Goal: Check status: Check status

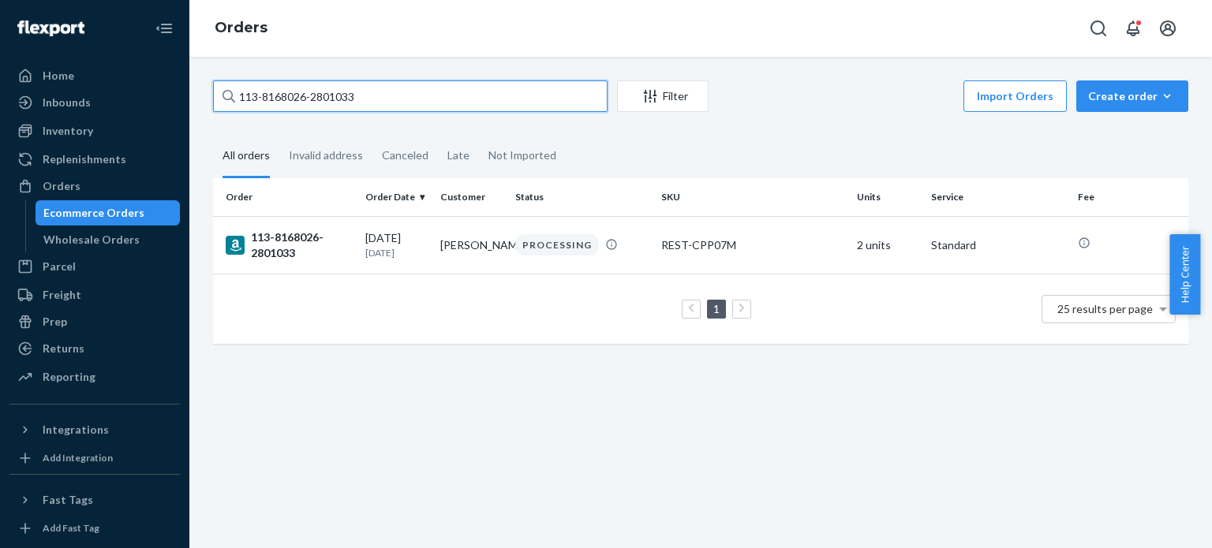
click at [366, 88] on input "113-8168026-2801033" at bounding box center [410, 96] width 395 height 32
paste input "1-2879076-9129840"
click at [363, 105] on input "111-2879076-9129840" at bounding box center [410, 96] width 395 height 32
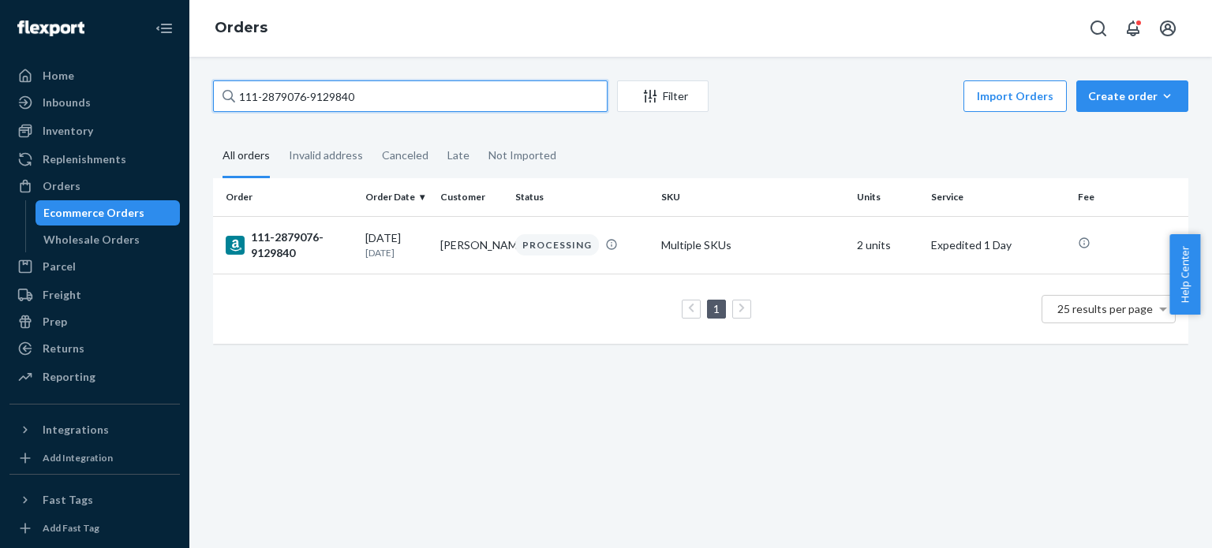
click at [363, 105] on input "111-2879076-9129840" at bounding box center [410, 96] width 395 height 32
click at [363, 103] on input "111-2879076-9129840" at bounding box center [410, 96] width 395 height 32
paste input "6318394-1855466"
click at [388, 96] on input "111-6318394-1855466" at bounding box center [410, 96] width 395 height 32
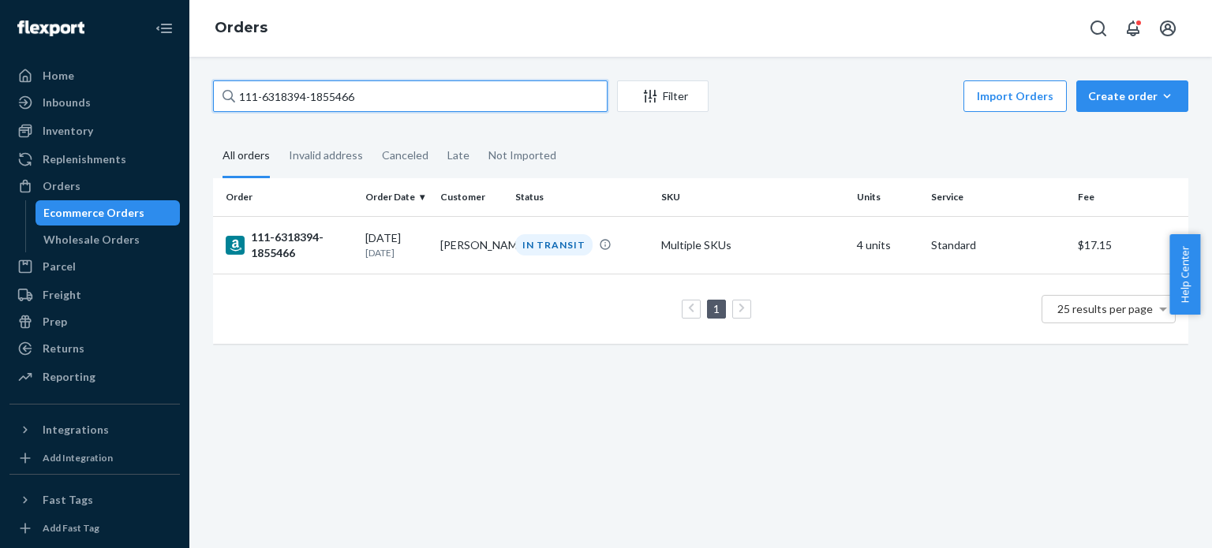
click at [388, 96] on input "111-6318394-1855466" at bounding box center [410, 96] width 395 height 32
paste input "2-7470184-3482617"
click at [369, 96] on input "112-7470184-3482617" at bounding box center [410, 96] width 395 height 32
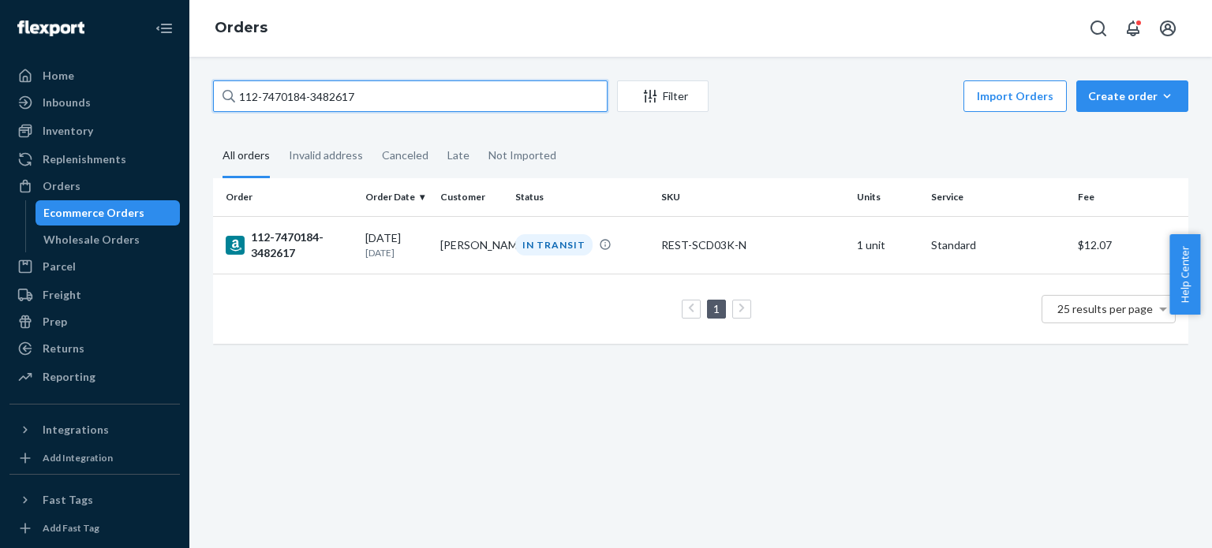
paste input "9058893-5307405"
click at [429, 82] on input "112-9058893-5307405" at bounding box center [410, 96] width 395 height 32
paste input "4-1694894-6750623"
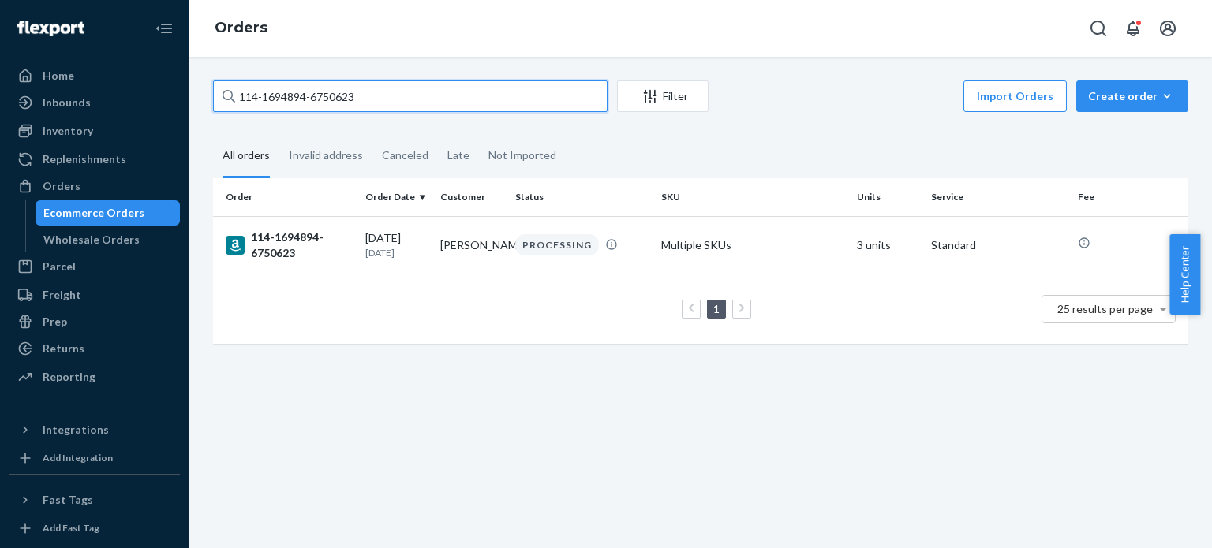
click at [369, 94] on input "114-1694894-6750623" at bounding box center [410, 96] width 395 height 32
paste input "1-1391610-3085046"
click at [369, 100] on input "111-1391610-3085046" at bounding box center [410, 96] width 395 height 32
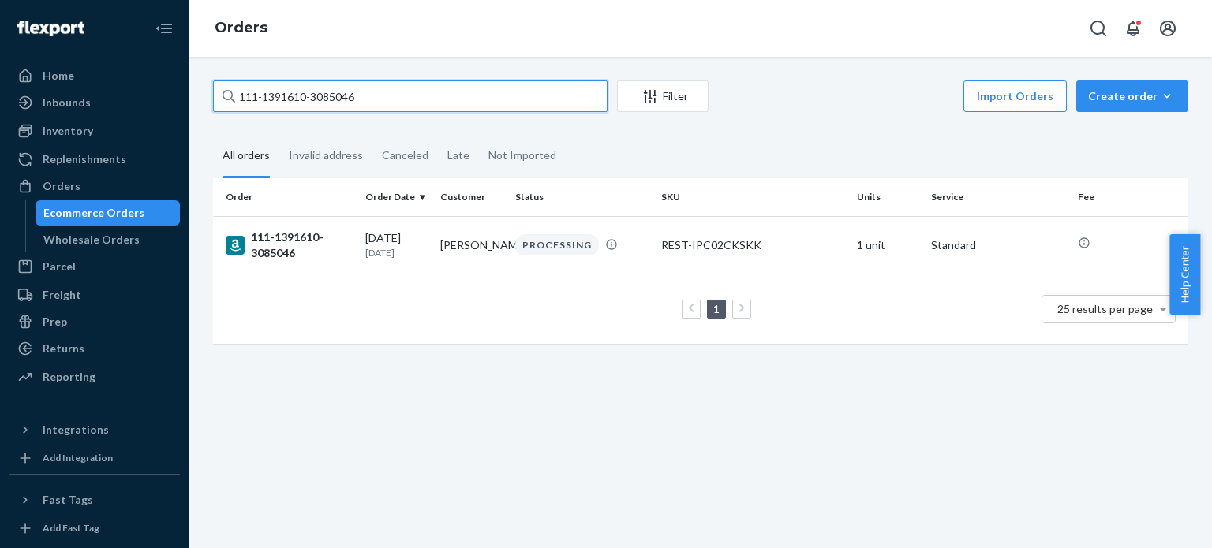
click at [369, 100] on input "111-1391610-3085046" at bounding box center [410, 96] width 395 height 32
paste input "4-1694894-6750623"
click at [416, 88] on input "114-1694894-6750623" at bounding box center [410, 96] width 395 height 32
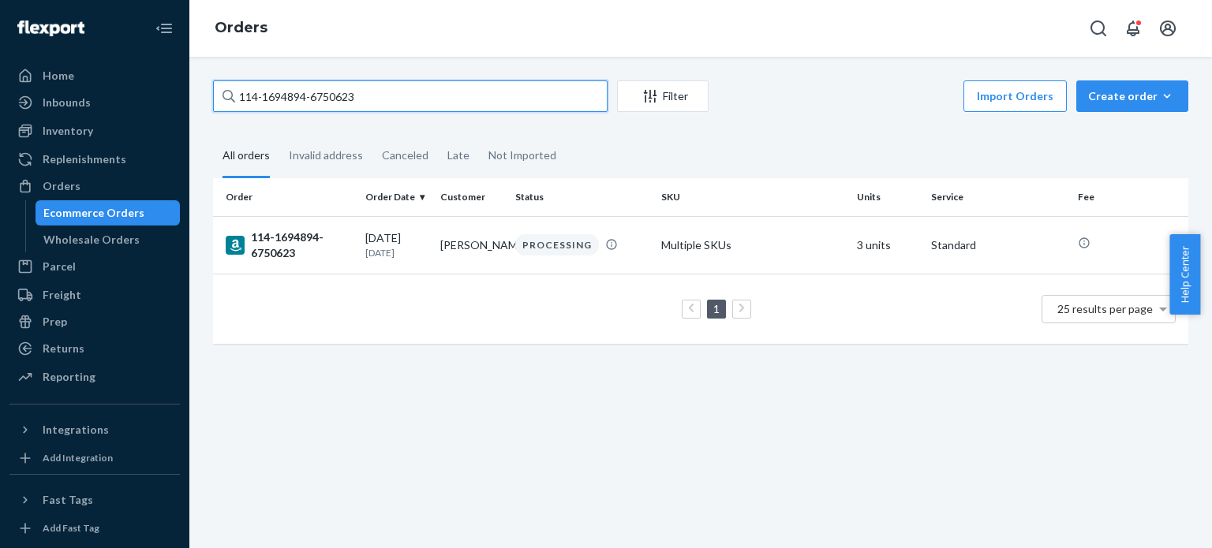
click at [416, 88] on input "114-1694894-6750623" at bounding box center [410, 96] width 395 height 32
paste input "US25353008"
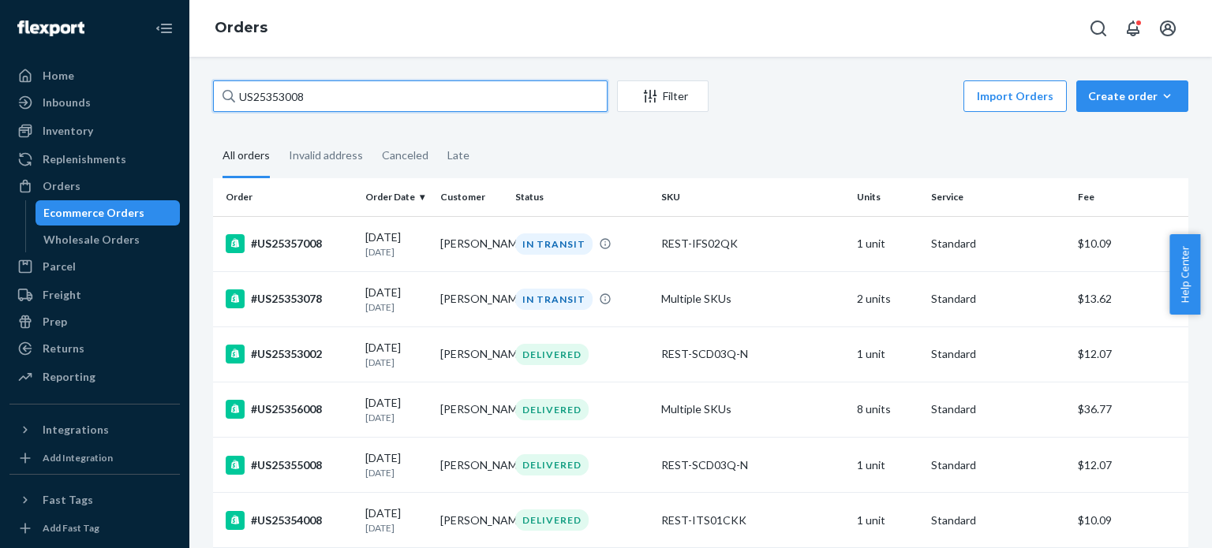
click at [379, 84] on input "US25353008" at bounding box center [410, 96] width 395 height 32
paste input "-F1"
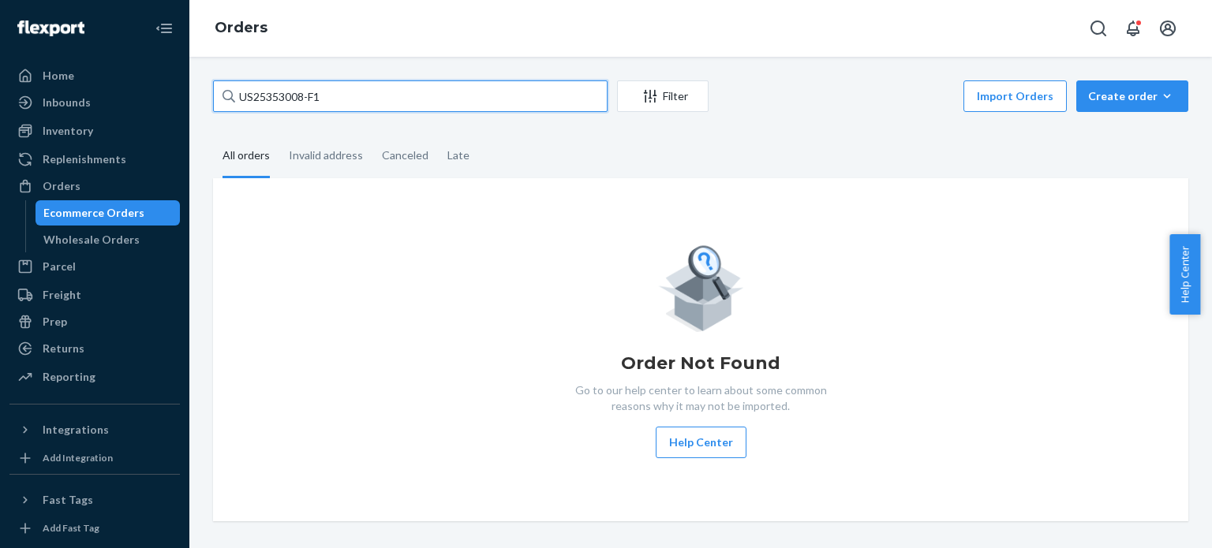
type input "US25353008-F1"
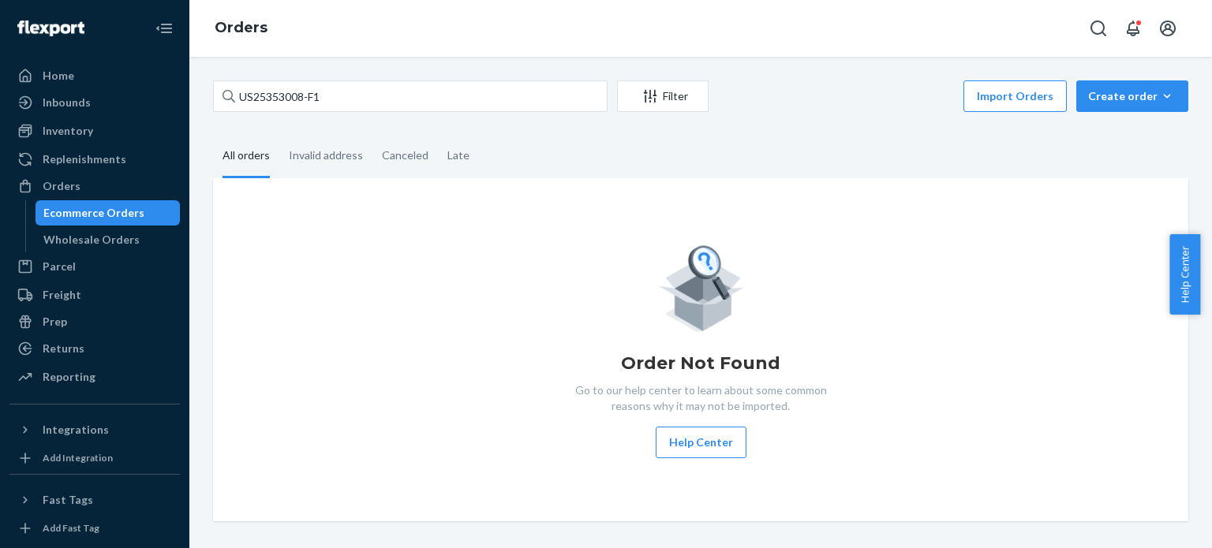
click at [646, 207] on div "Order Not Found Go to our help center to learn about some common reasons why it…" at bounding box center [700, 349] width 975 height 343
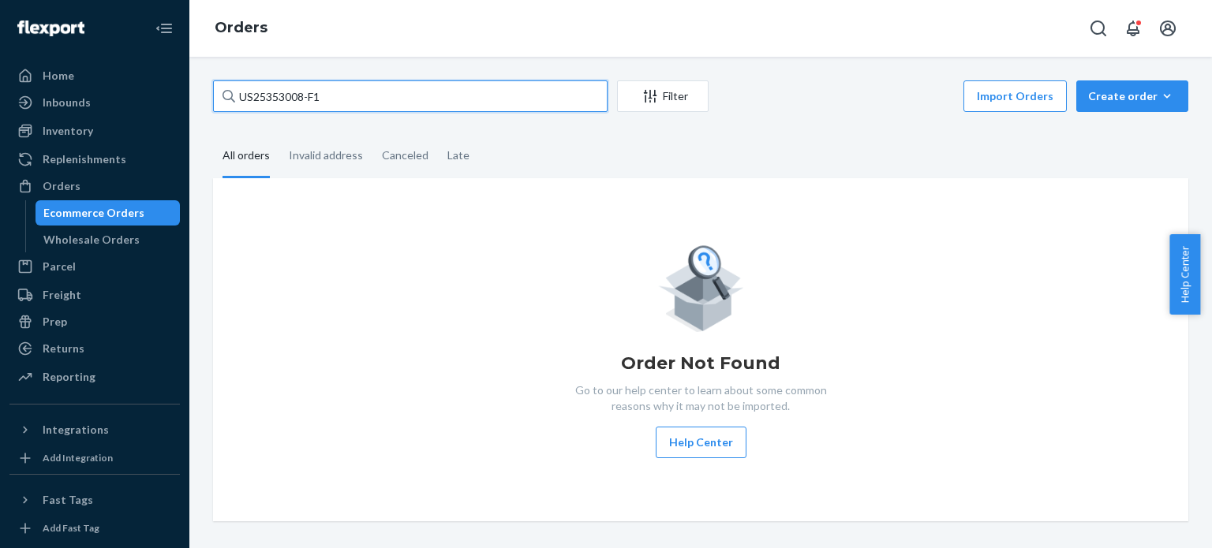
click at [347, 99] on input "US25353008-F1" at bounding box center [410, 96] width 395 height 32
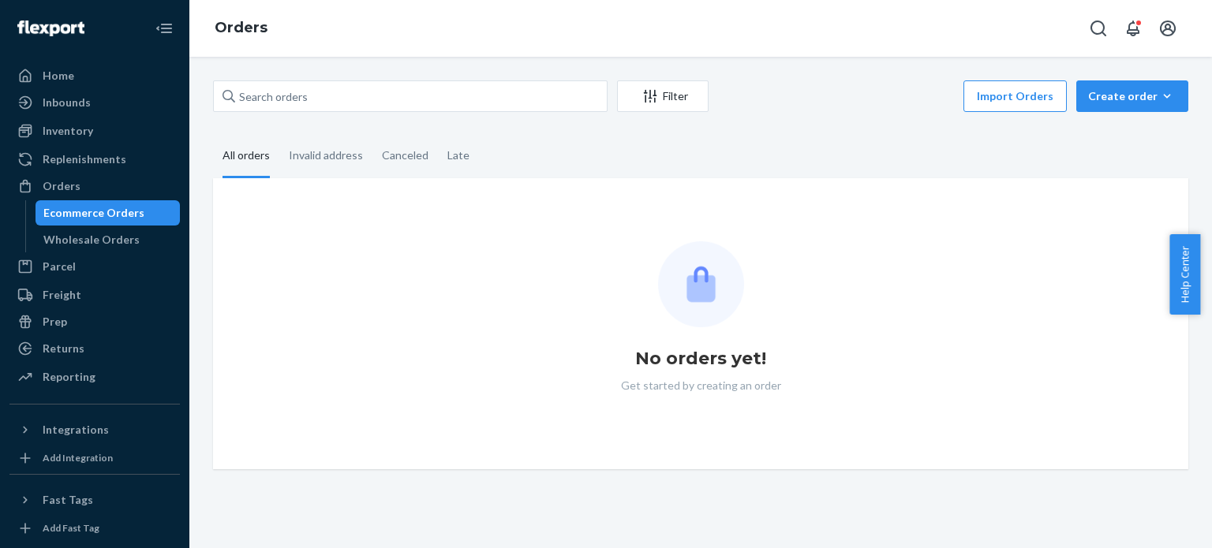
click at [333, 354] on div "No orders yet! Get started by creating an order" at bounding box center [701, 323] width 950 height 165
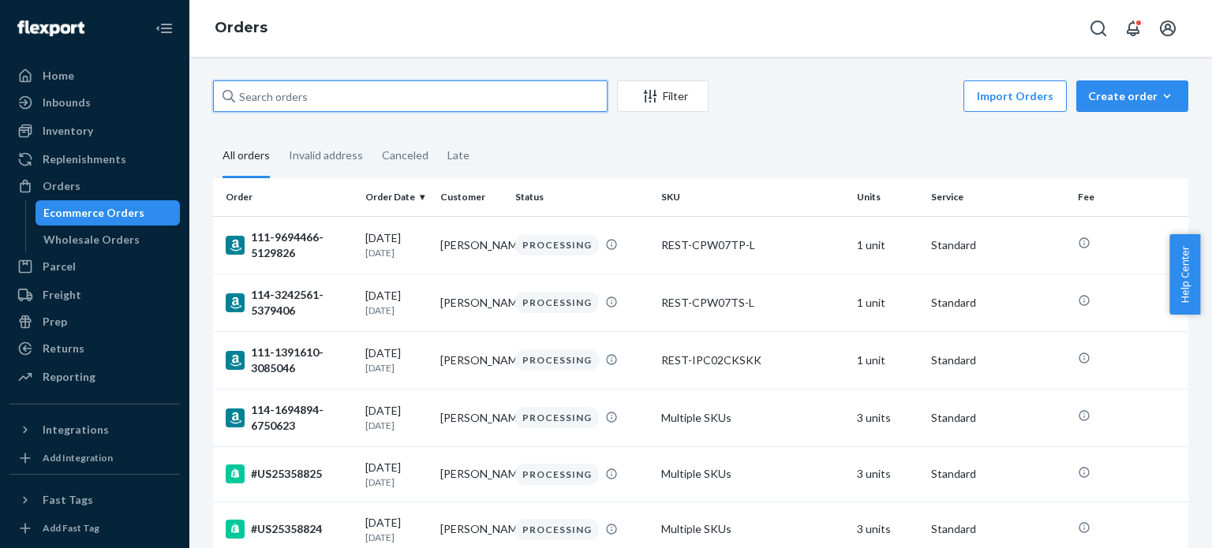
click at [365, 97] on input "text" at bounding box center [410, 96] width 395 height 32
paste input "113-2411796-0365828"
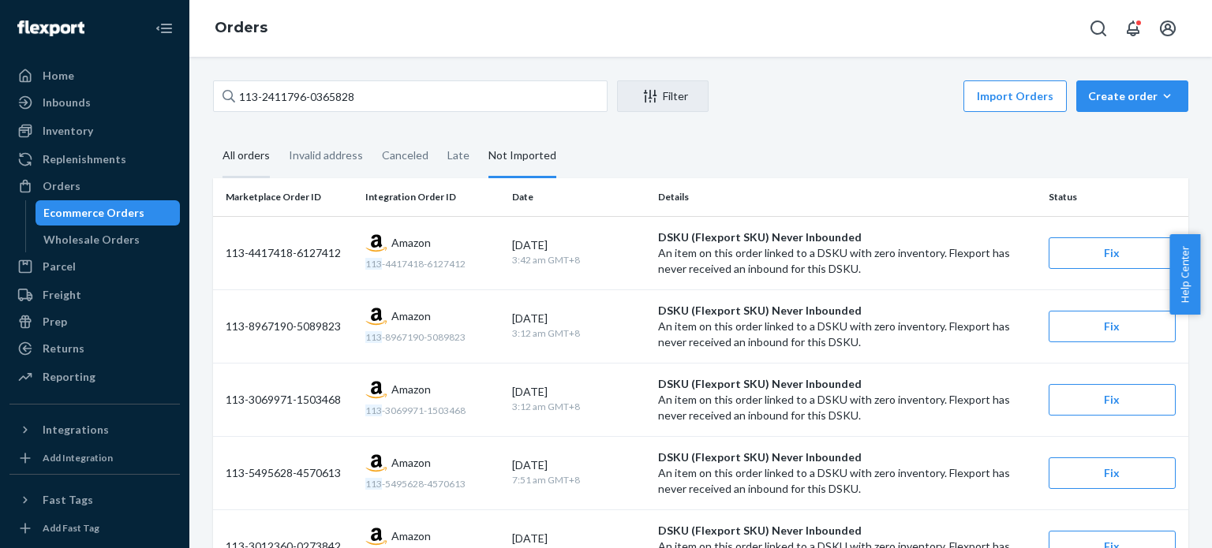
click at [263, 157] on div "All orders" at bounding box center [246, 156] width 47 height 43
click at [213, 135] on input "All orders" at bounding box center [213, 135] width 0 height 0
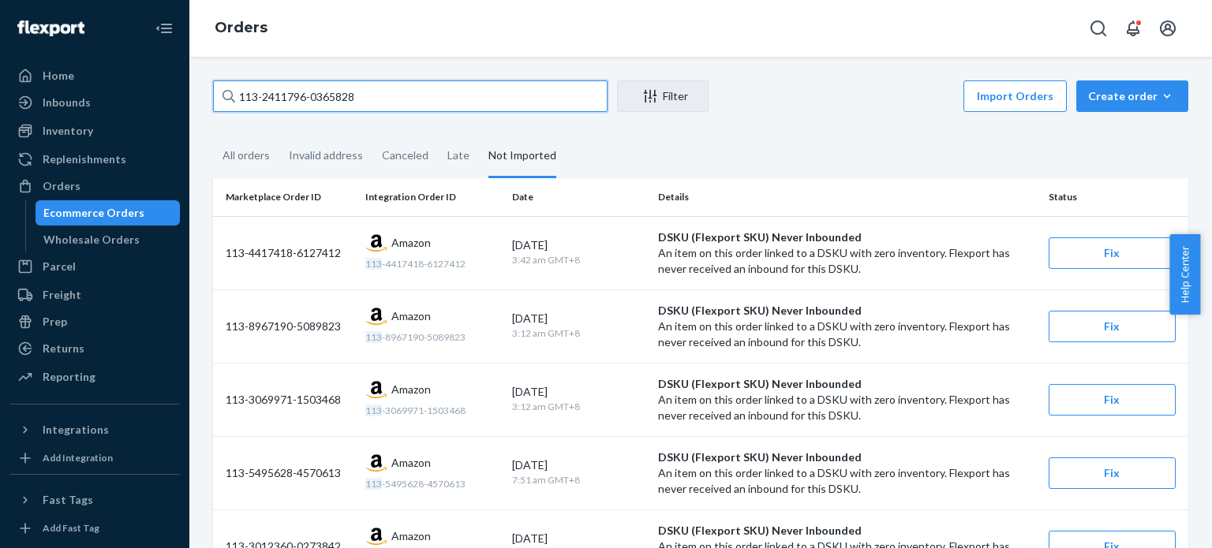
click at [337, 88] on input "113-2411796-0365828" at bounding box center [410, 96] width 395 height 32
click at [339, 87] on input "113-2411796-0365828" at bounding box center [410, 96] width 395 height 32
paste input "8168026-2801033"
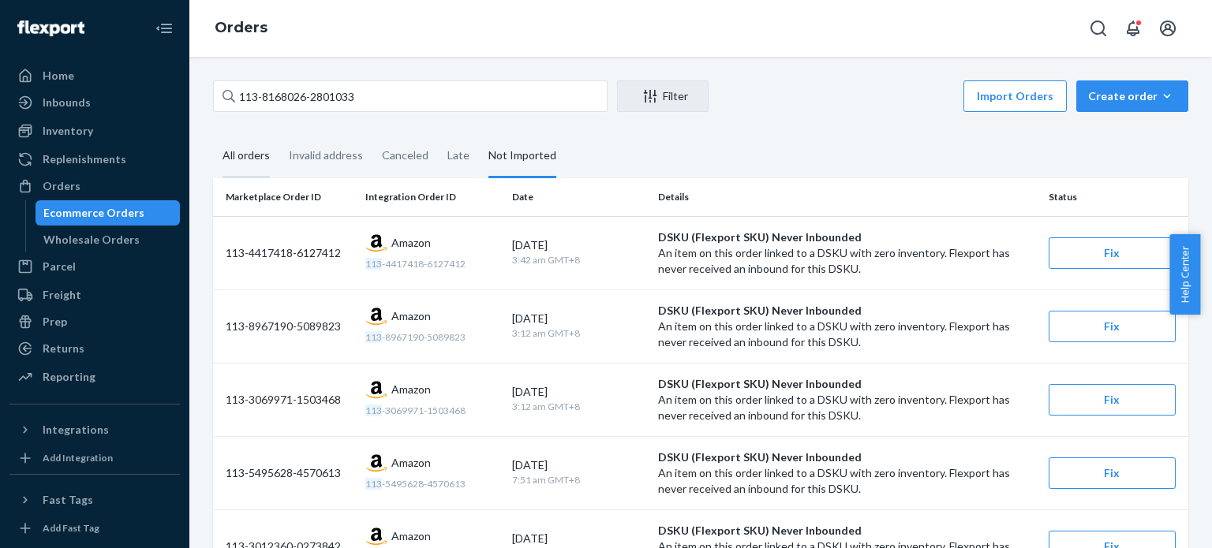
click at [238, 148] on div "All orders" at bounding box center [246, 156] width 47 height 43
click at [213, 135] on input "All orders" at bounding box center [213, 135] width 0 height 0
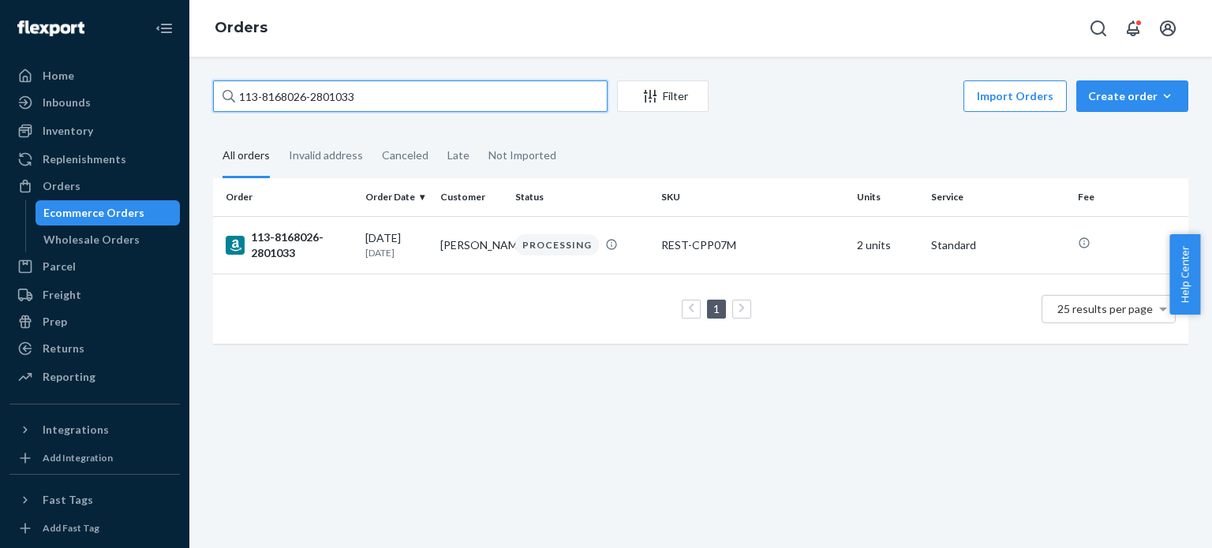
click at [338, 99] on input "113-8168026-2801033" at bounding box center [410, 96] width 395 height 32
paste input "1-2879076-9129840"
click at [367, 97] on input "111-2879076-9129840" at bounding box center [410, 96] width 395 height 32
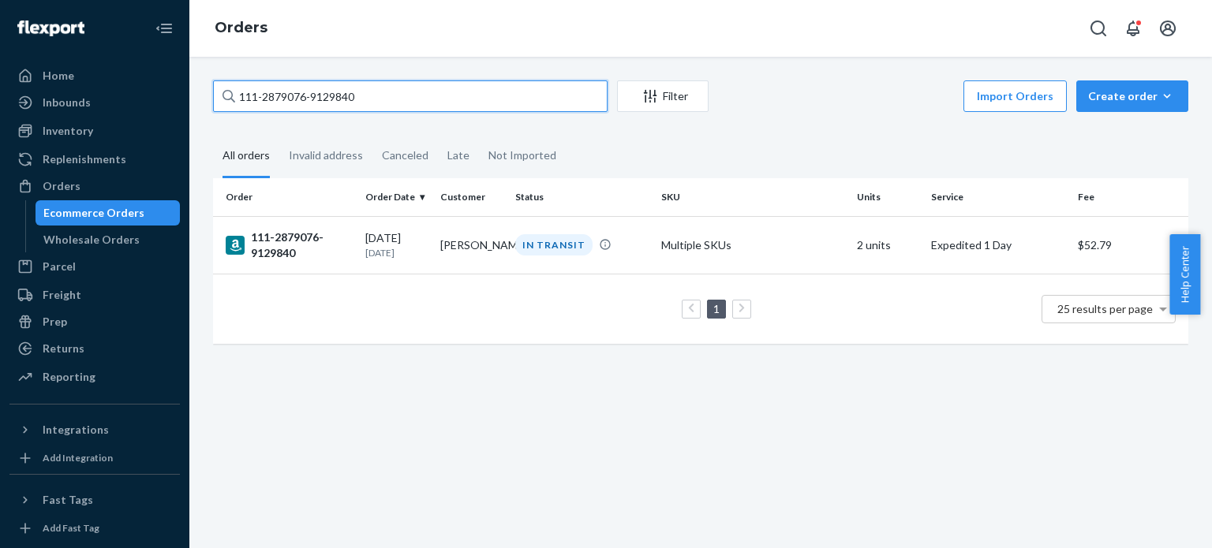
click at [367, 97] on input "111-2879076-9129840" at bounding box center [410, 96] width 395 height 32
paste input "2-9058893-5307405"
click at [360, 94] on input "112-9058893-5307405" at bounding box center [410, 96] width 395 height 32
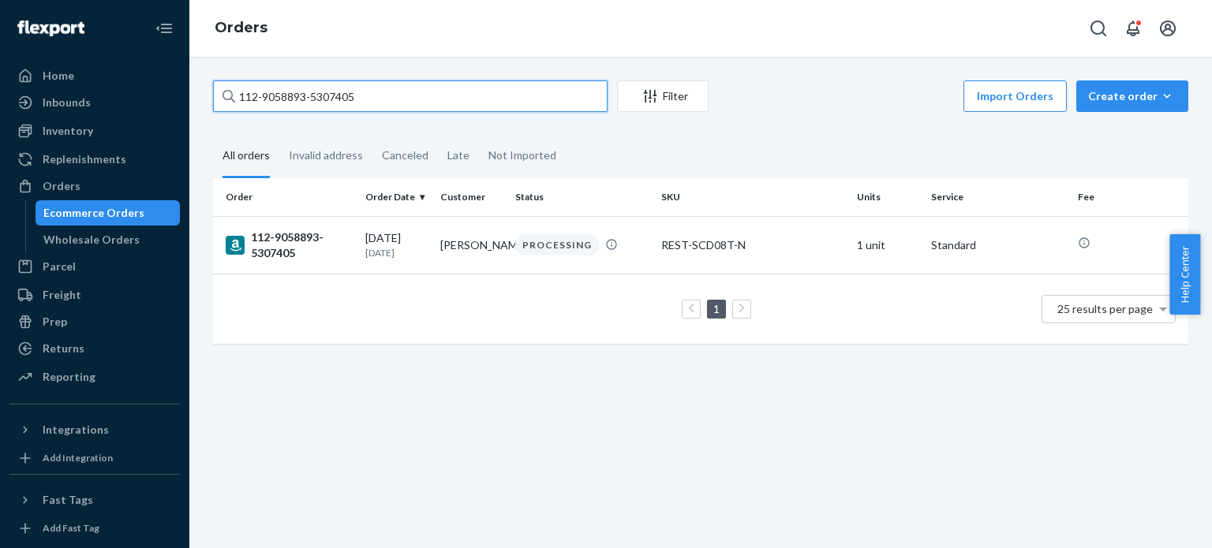
click at [360, 94] on input "112-9058893-5307405" at bounding box center [410, 96] width 395 height 32
paste input "4-1694894-6750623"
click at [429, 94] on input "114-1694894-6750623" at bounding box center [410, 96] width 395 height 32
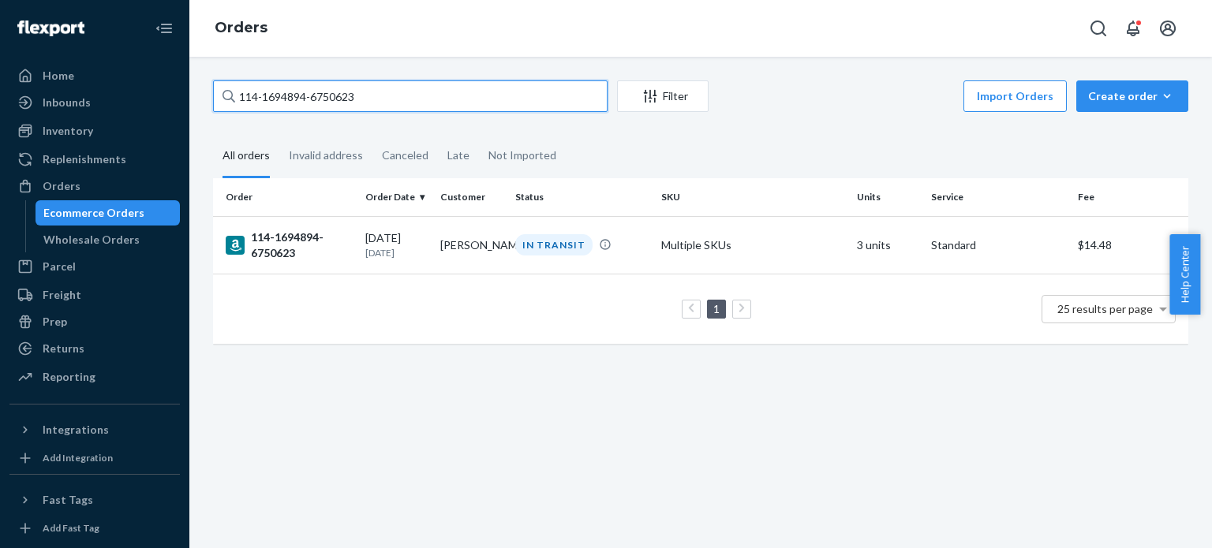
paste input "1-1391610-3085046"
click at [382, 92] on input "111-1391610-3085046" at bounding box center [410, 96] width 395 height 32
paste input "4-3242561-537940"
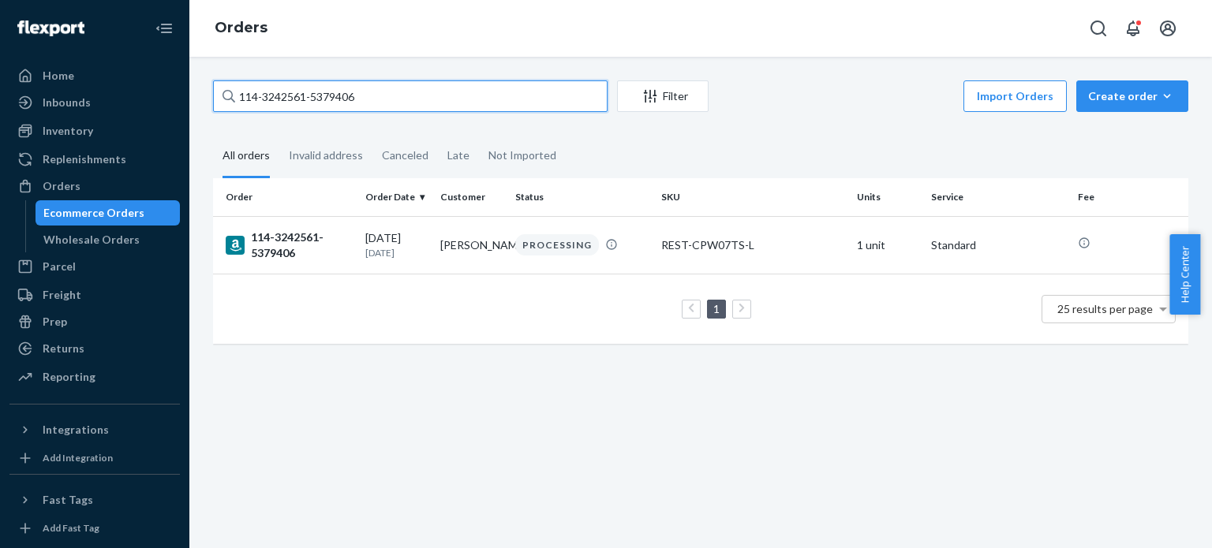
click at [378, 84] on input "114-3242561-5379406" at bounding box center [410, 96] width 395 height 32
paste input "3-2411796-0365828"
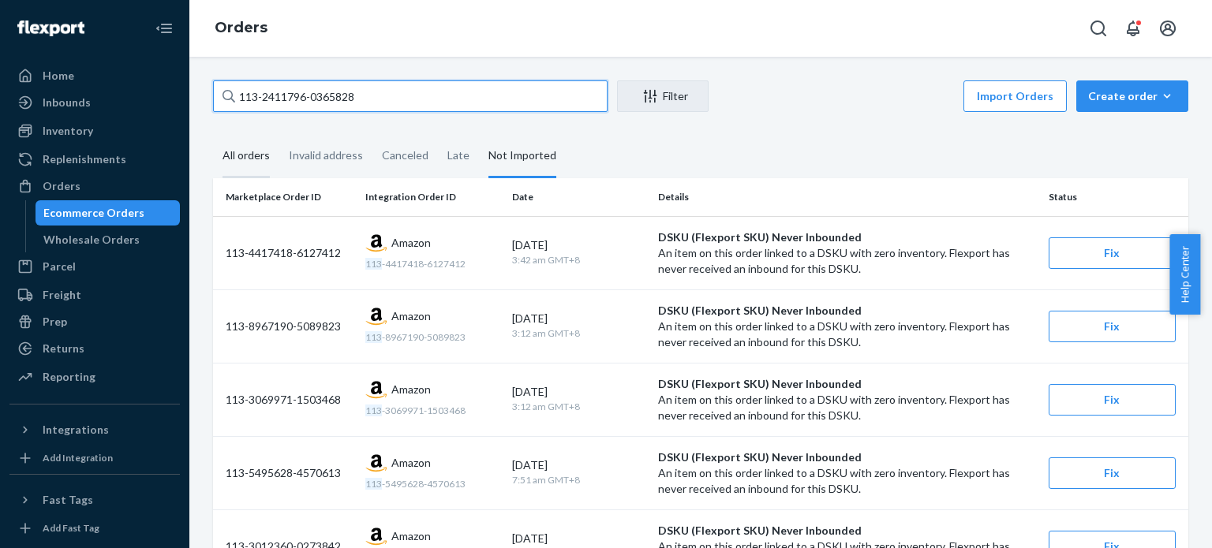
type input "113-2411796-0365828"
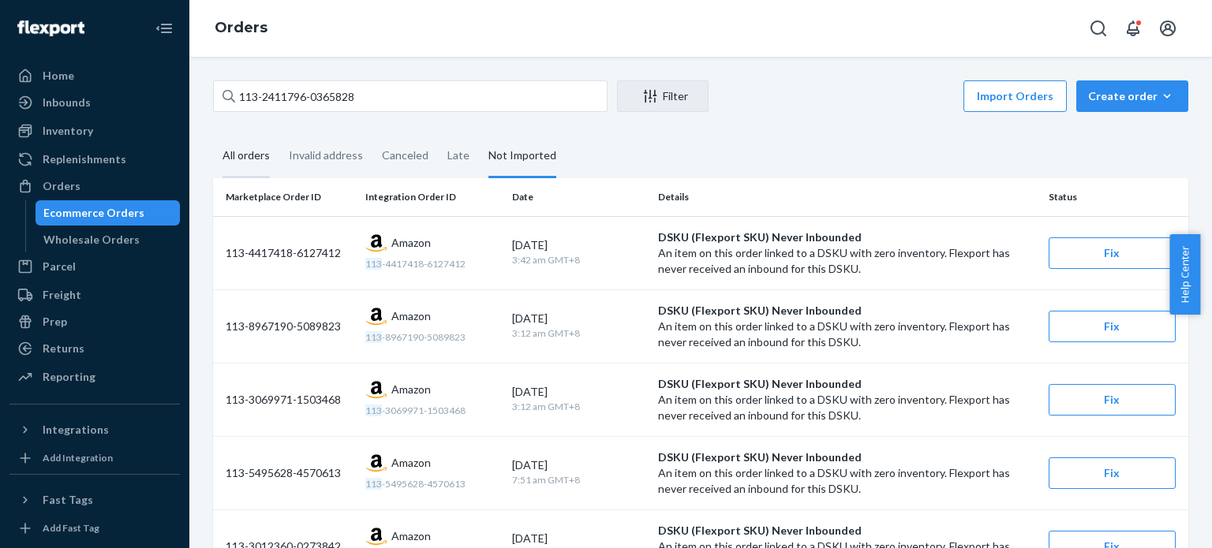
click at [252, 157] on div "All orders" at bounding box center [246, 156] width 47 height 43
click at [213, 135] on input "All orders" at bounding box center [213, 135] width 0 height 0
